Goal: Task Accomplishment & Management: Manage account settings

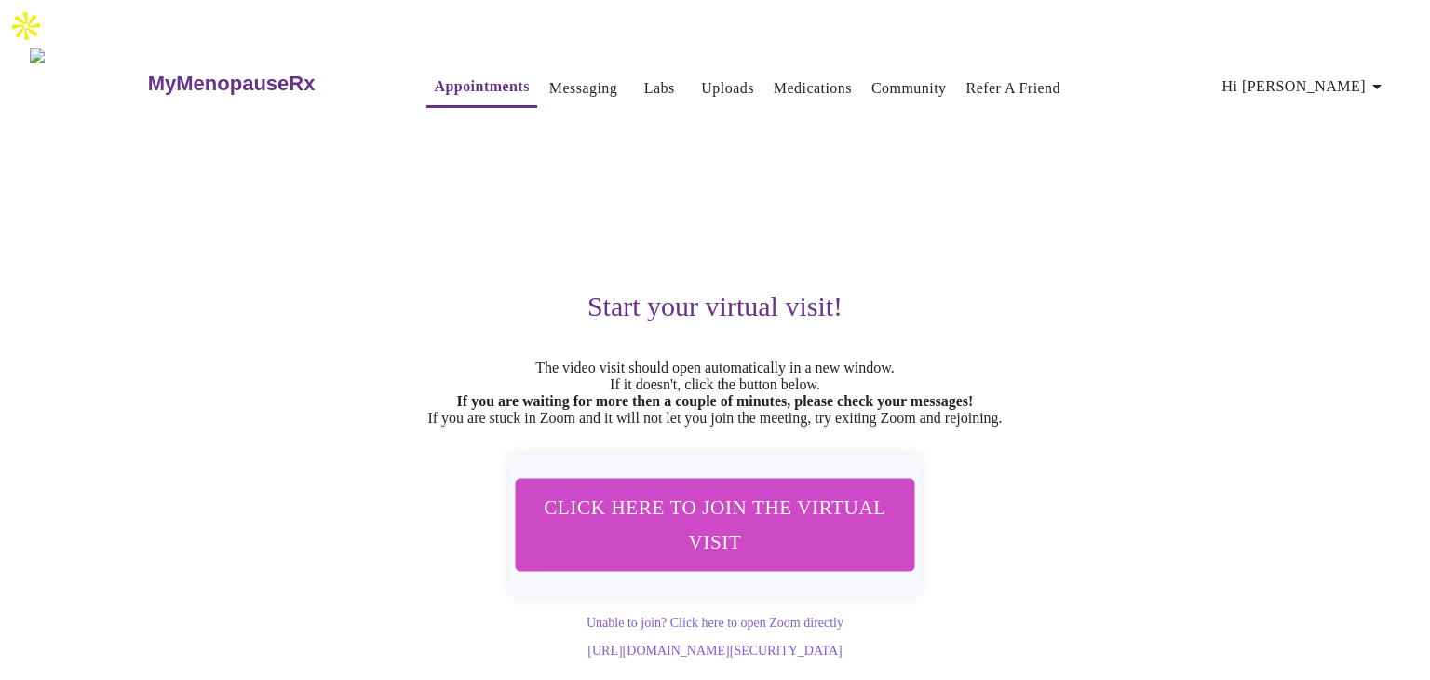
click at [549, 75] on link "Messaging" at bounding box center [583, 88] width 68 height 26
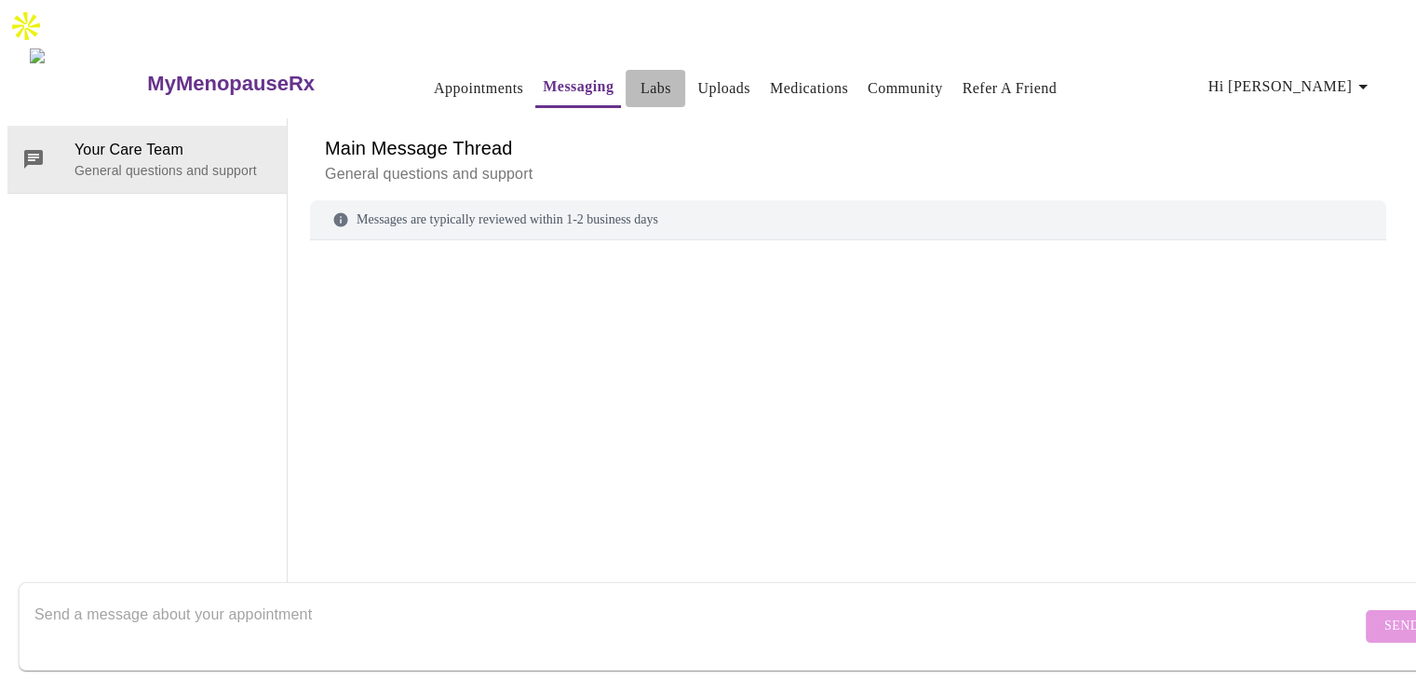
click at [641, 75] on link "Labs" at bounding box center [656, 88] width 31 height 26
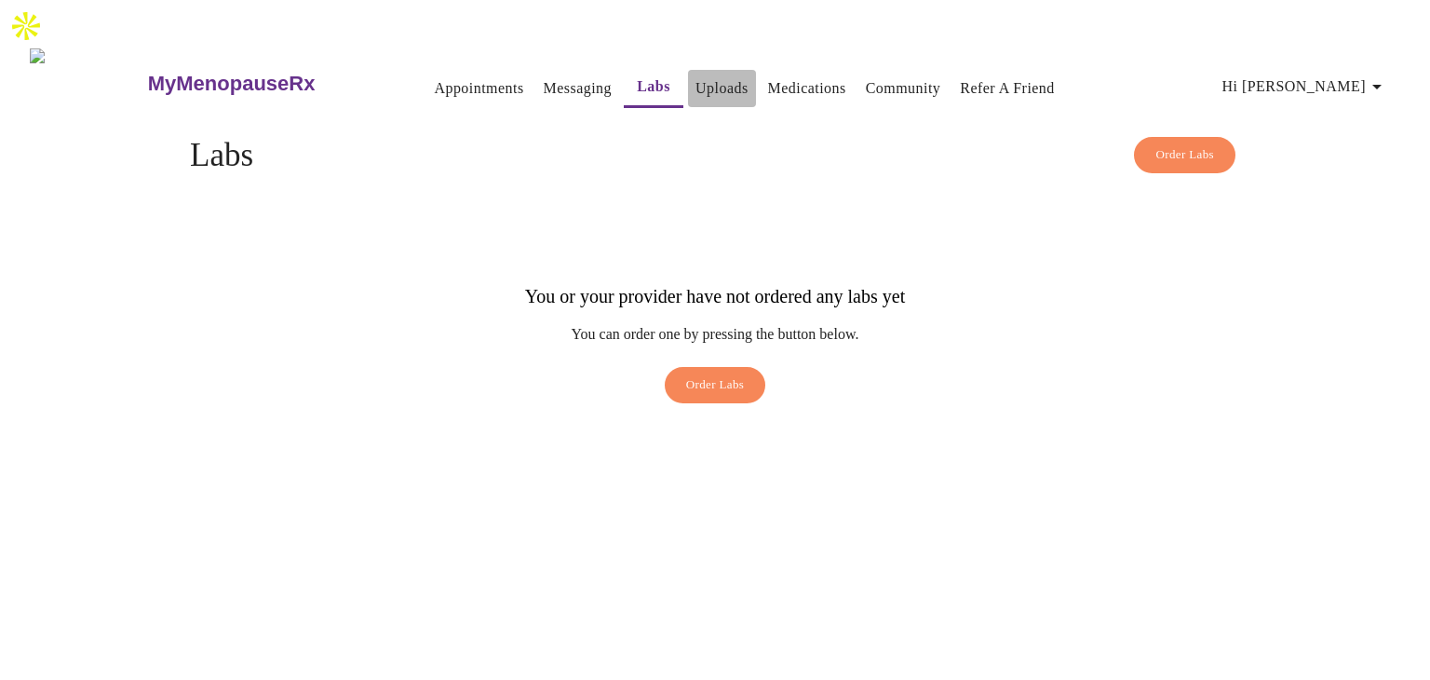
click at [705, 75] on link "Uploads" at bounding box center [722, 88] width 53 height 26
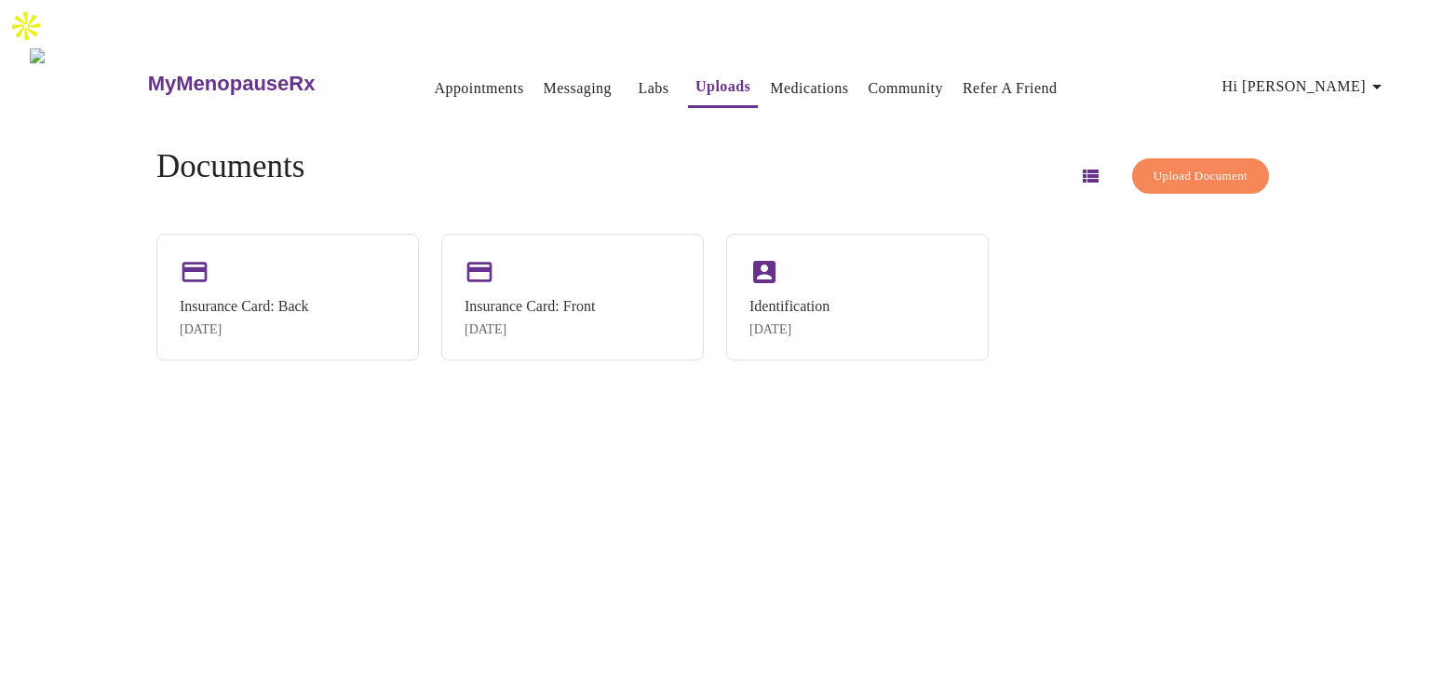
click at [793, 75] on link "Medications" at bounding box center [809, 88] width 78 height 26
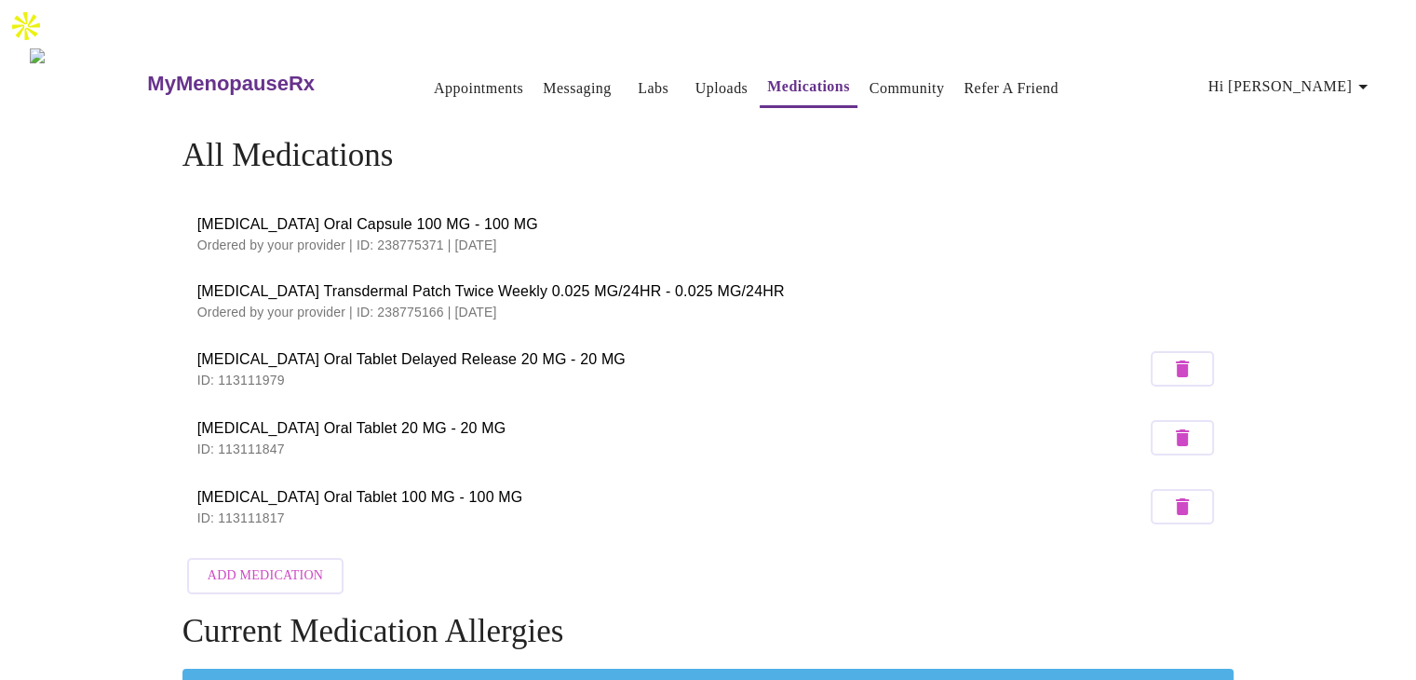
click at [890, 75] on link "Community" at bounding box center [907, 88] width 75 height 26
click at [1365, 75] on icon "button" at bounding box center [1363, 86] width 22 height 22
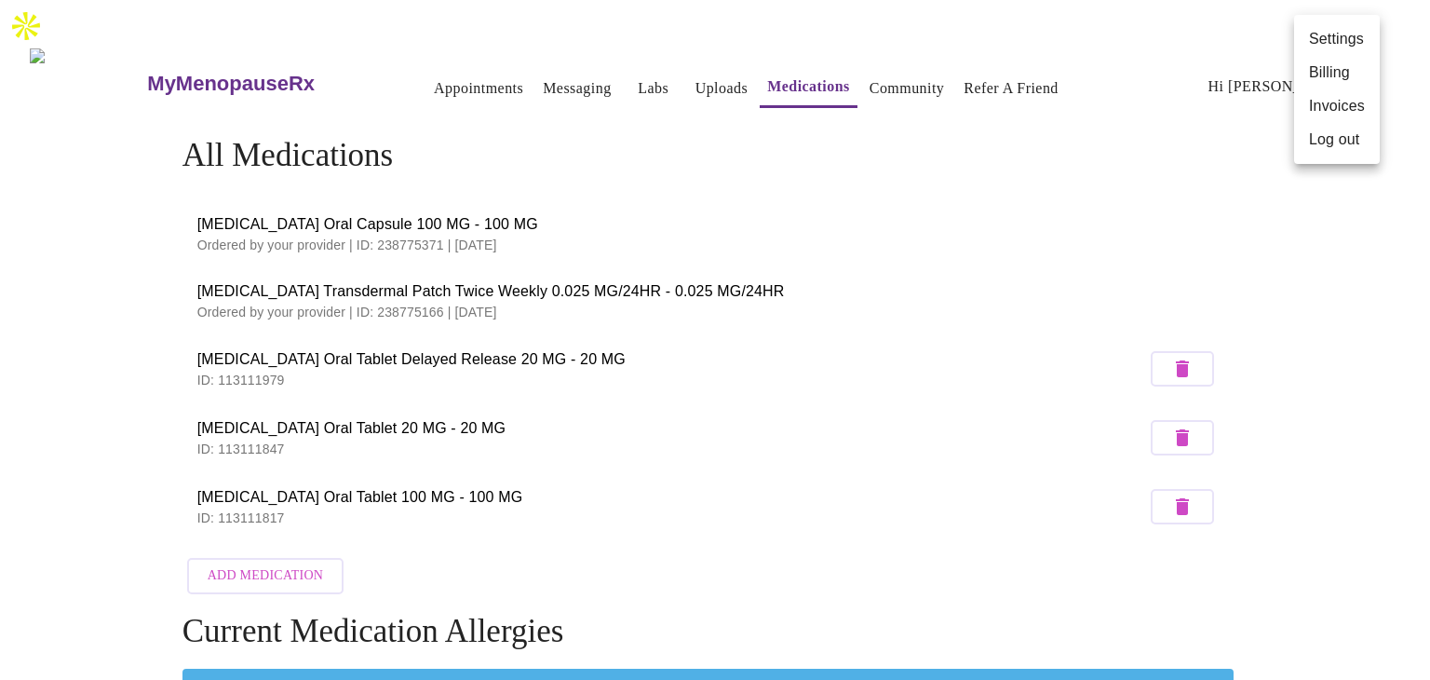
click at [1330, 72] on li "Billing" at bounding box center [1337, 73] width 86 height 34
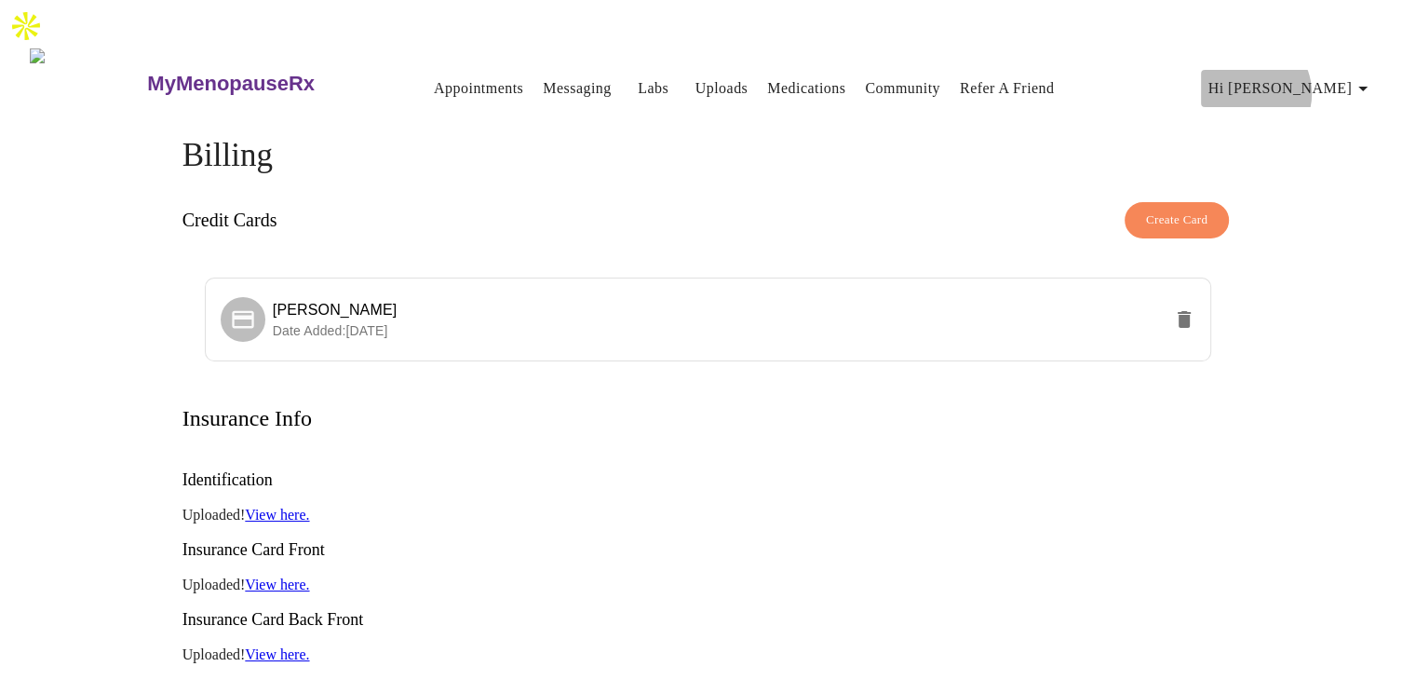
click at [1328, 75] on span "Hi [PERSON_NAME]" at bounding box center [1292, 88] width 166 height 26
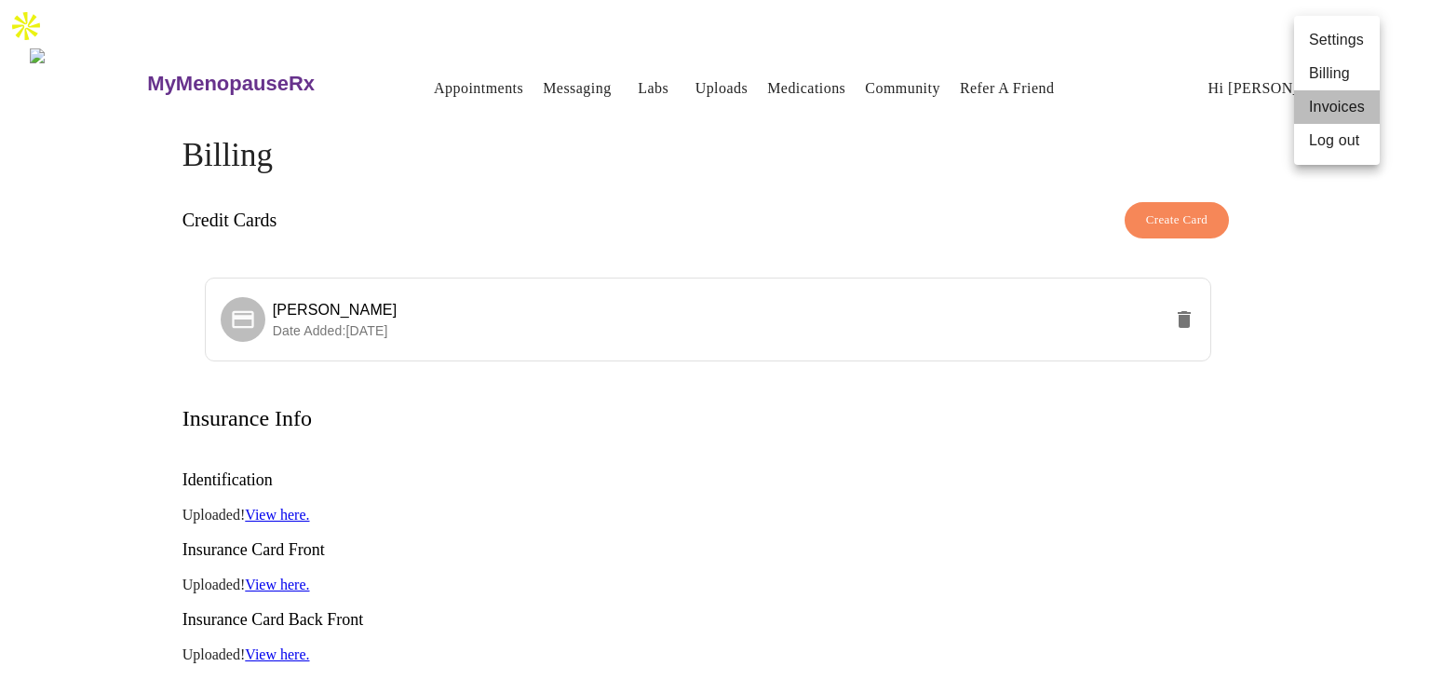
click at [1345, 107] on li "Invoices" at bounding box center [1337, 107] width 86 height 34
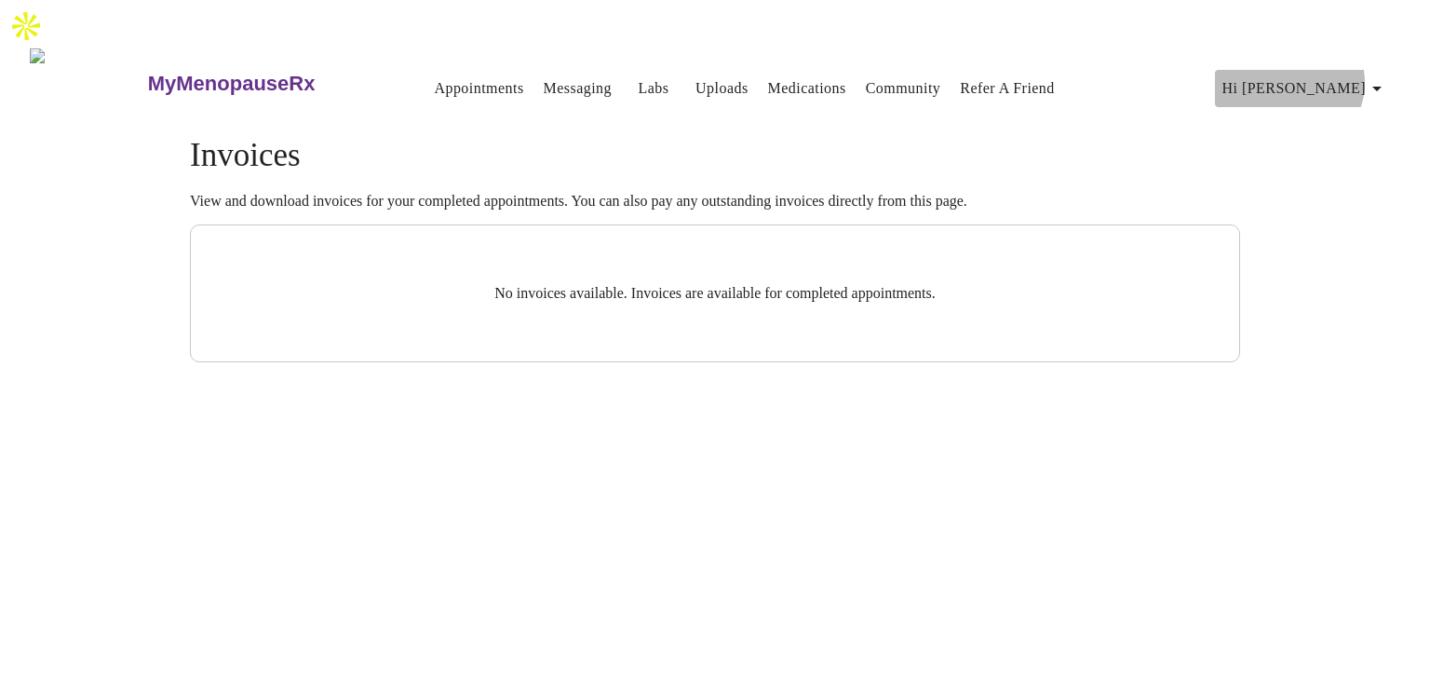
click at [1371, 75] on span "Hi Angela" at bounding box center [1306, 88] width 166 height 26
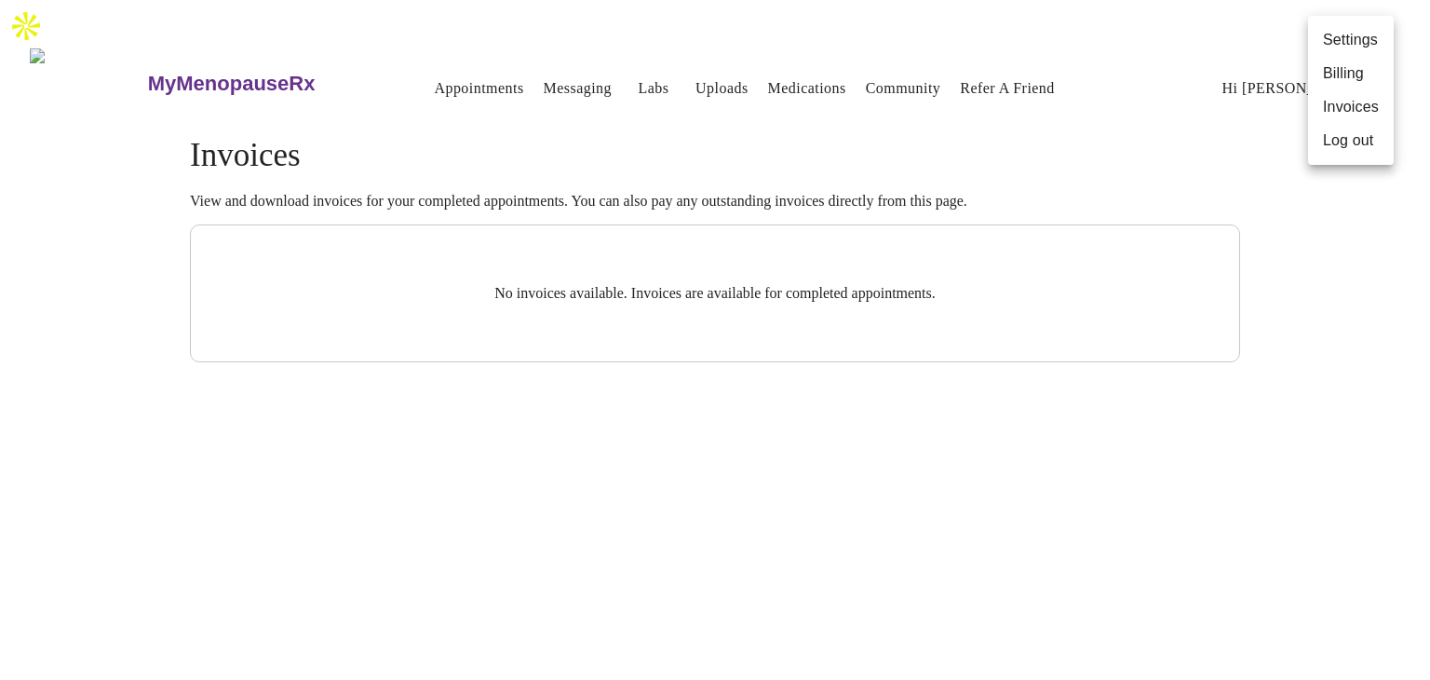
click at [1335, 140] on li "Log out" at bounding box center [1351, 141] width 86 height 34
